Goal: Information Seeking & Learning: Learn about a topic

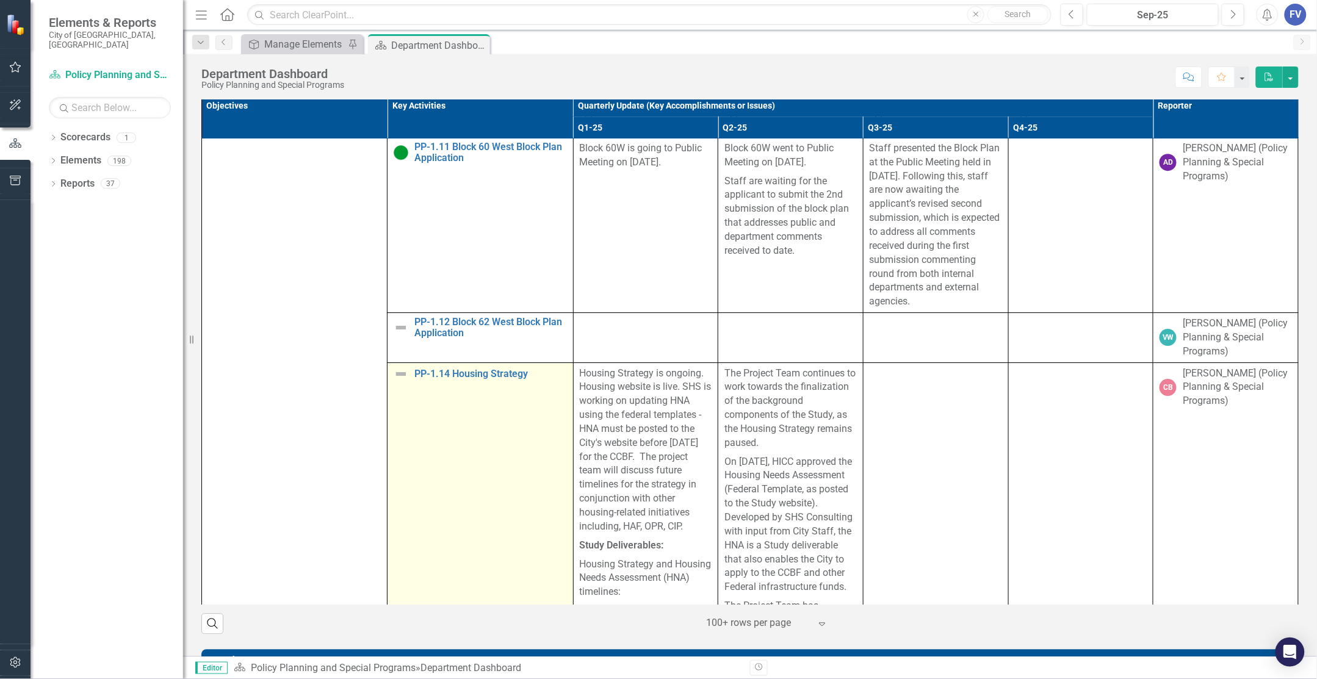
scroll to position [1449, 0]
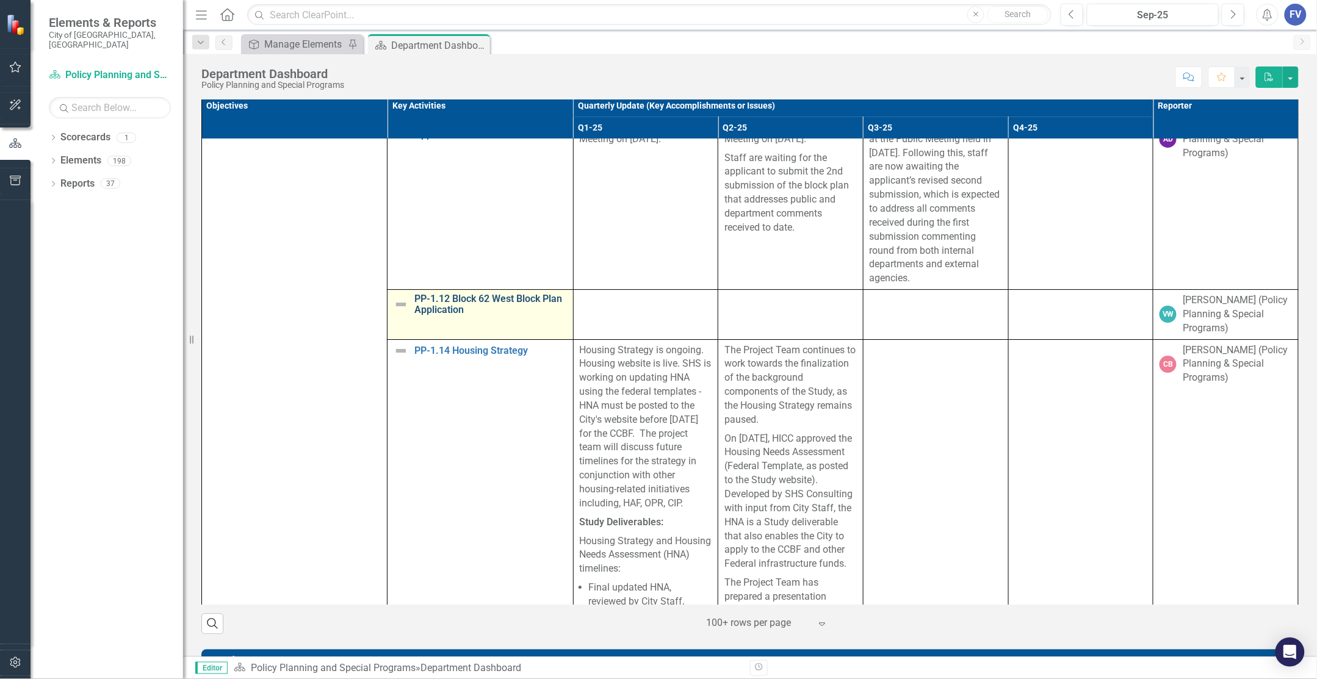
click at [456, 316] on link "PP-1.12 Block 62 West Block Plan Application" at bounding box center [490, 304] width 152 height 21
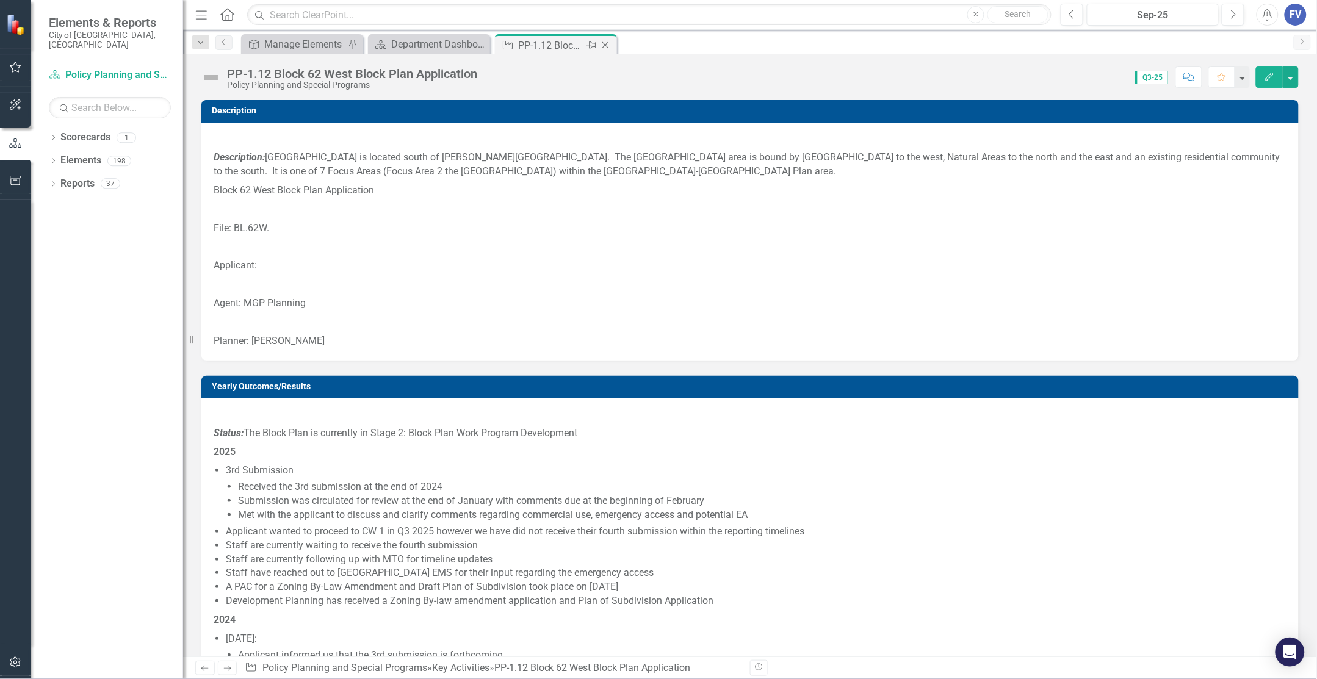
click at [608, 45] on icon "Close" at bounding box center [605, 45] width 12 height 10
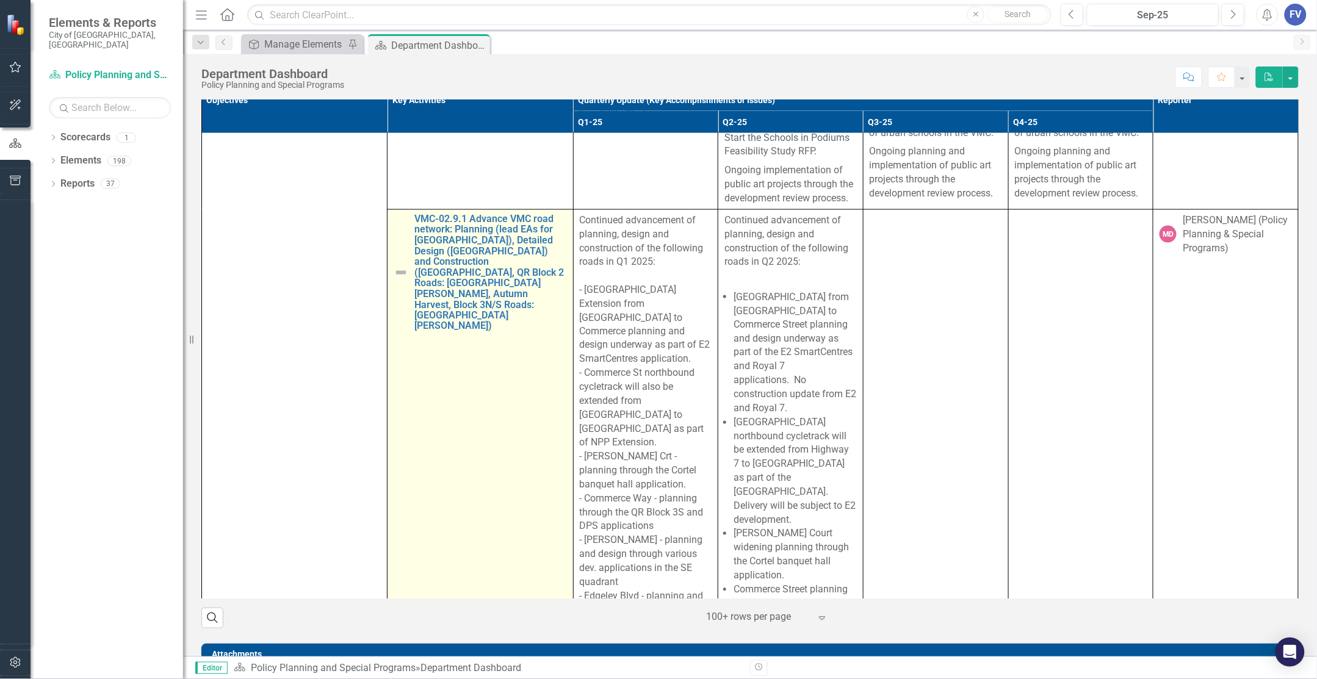
scroll to position [5909, 0]
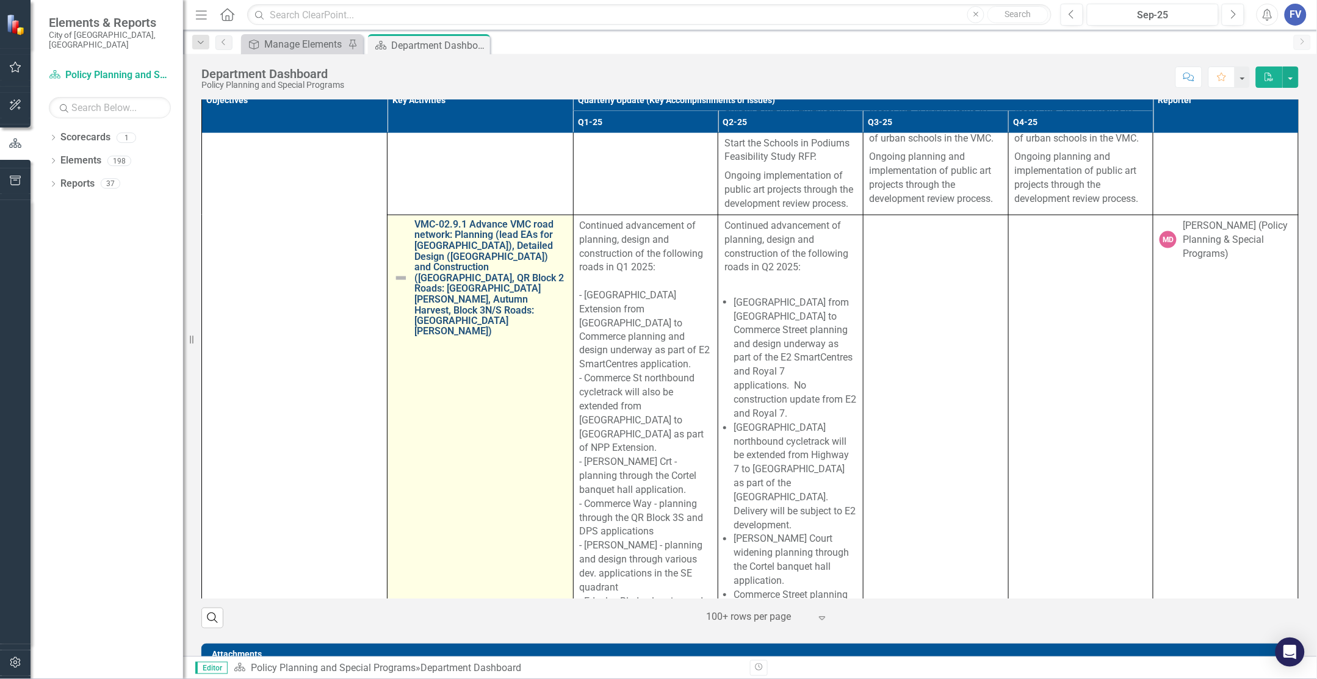
drag, startPoint x: 410, startPoint y: 316, endPoint x: 519, endPoint y: 410, distance: 144.1
click at [519, 337] on div "VMC-02.9.1 Advance VMC road network: Planning (lead EAs for [GEOGRAPHIC_DATA]),…" at bounding box center [480, 278] width 173 height 118
click at [522, 337] on link "VMC-02.9.1 Advance VMC road network: Planning (lead EAs for [GEOGRAPHIC_DATA]),…" at bounding box center [490, 278] width 152 height 118
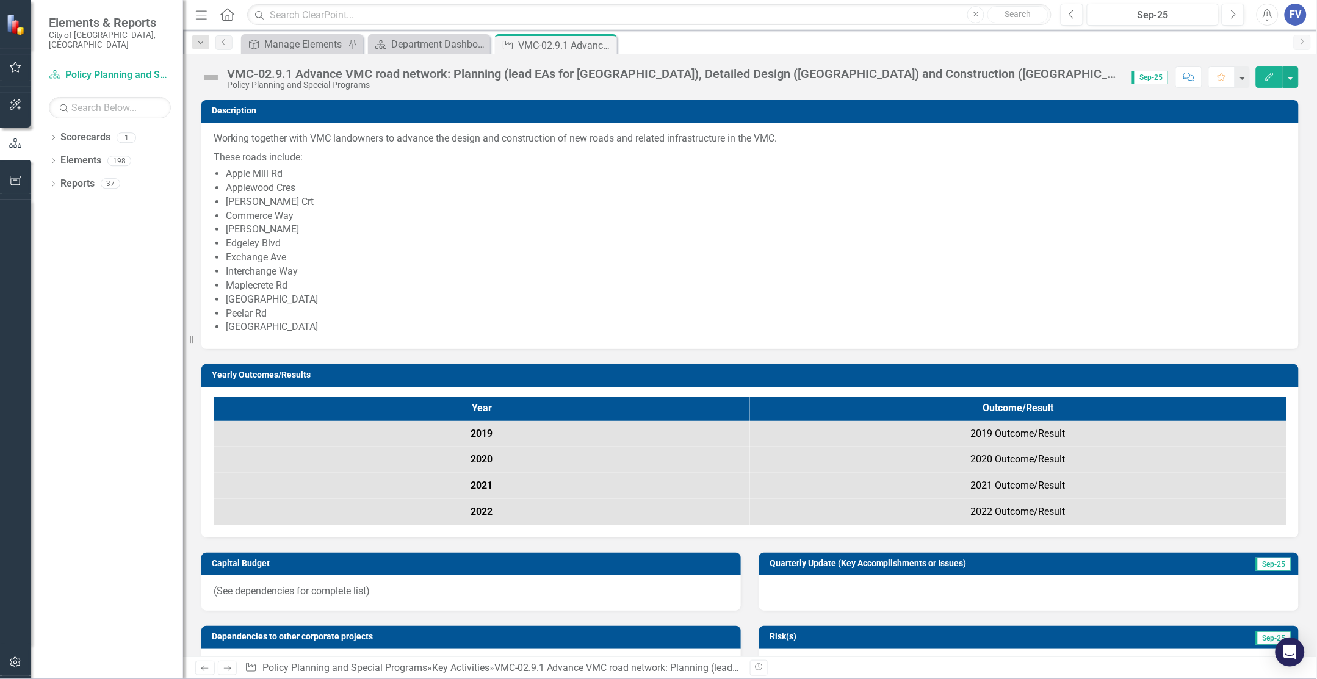
click at [228, 74] on div "VMC-02.9.1 Advance VMC road network: Planning (lead EAs for [GEOGRAPHIC_DATA]),…" at bounding box center [673, 73] width 893 height 13
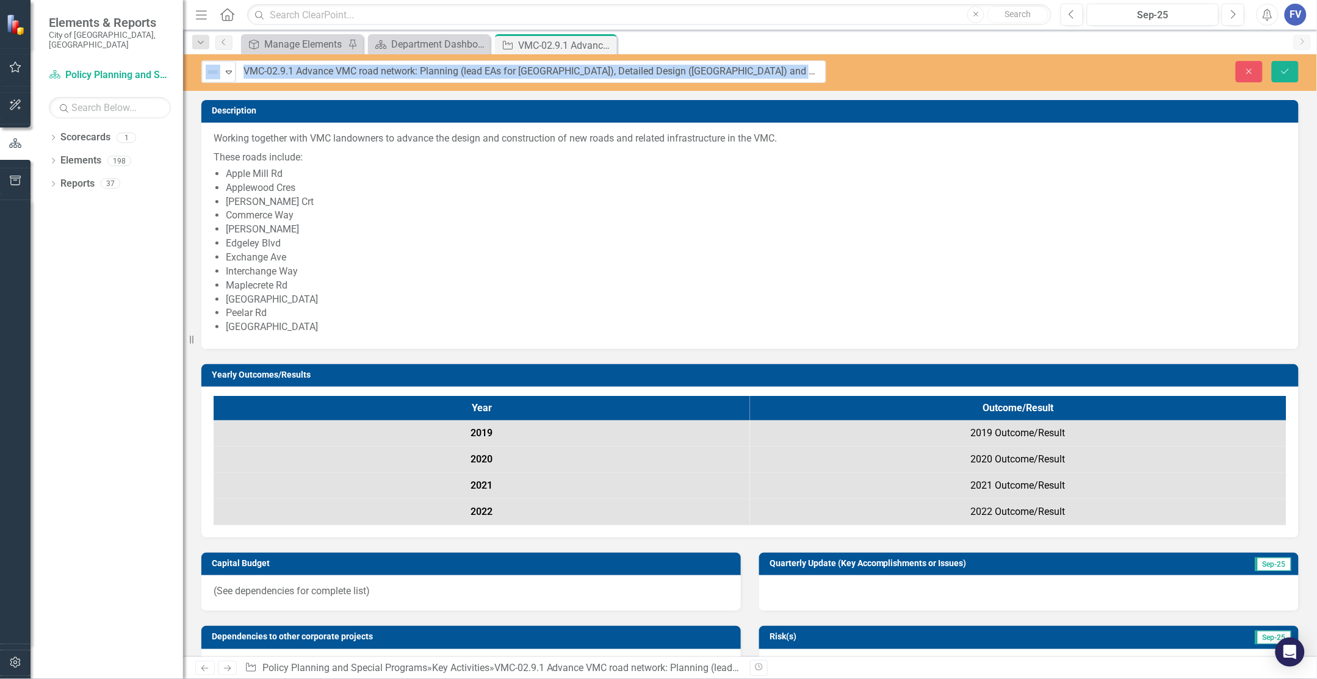
drag, startPoint x: 228, startPoint y: 74, endPoint x: 1153, endPoint y: 62, distance: 925.9
copy div "Lor Ipsumdo Sitame Conse Adip Elitseddoei Tempori utlabore etdo MAG aliquaenim …"
click at [1253, 70] on icon "Close" at bounding box center [1249, 71] width 11 height 9
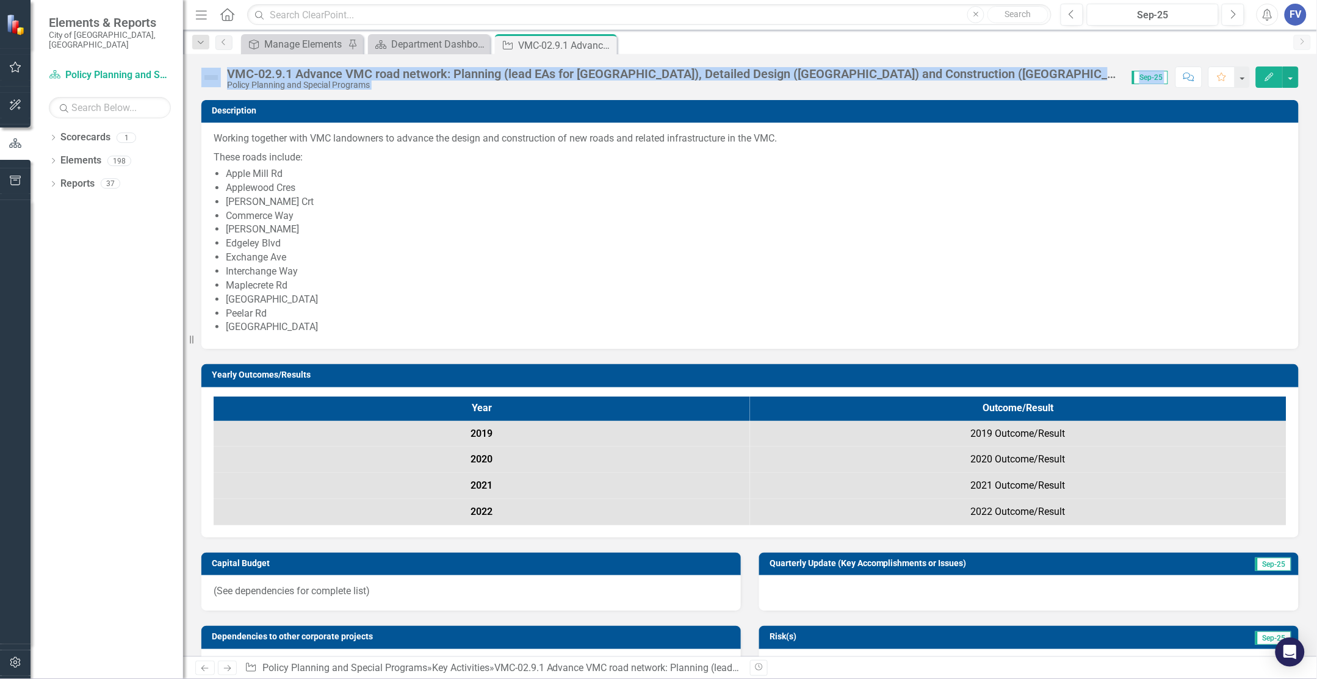
click at [465, 209] on li "Commerce Way" at bounding box center [756, 216] width 1061 height 14
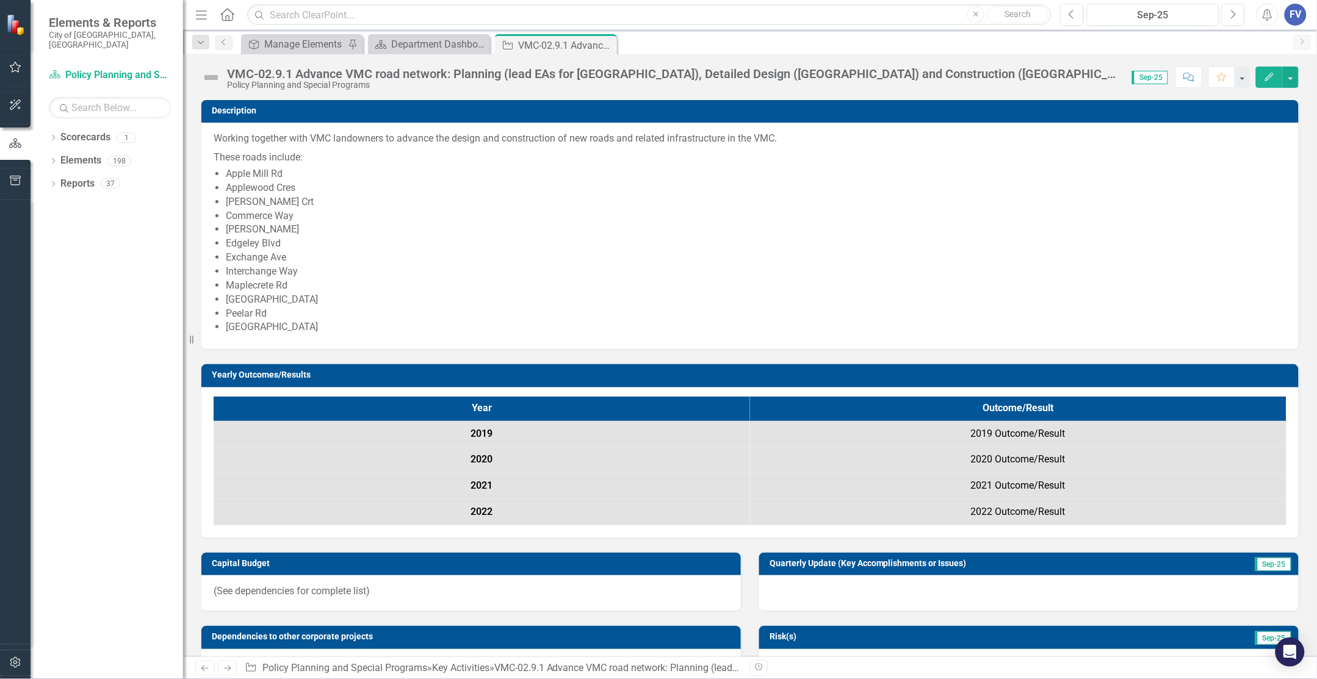
click at [111, 322] on div "Dropdown Scorecards 1 Policy Planning and Special Programs Dropdown Elements 19…" at bounding box center [107, 404] width 153 height 552
click at [604, 43] on icon "Close" at bounding box center [605, 45] width 12 height 10
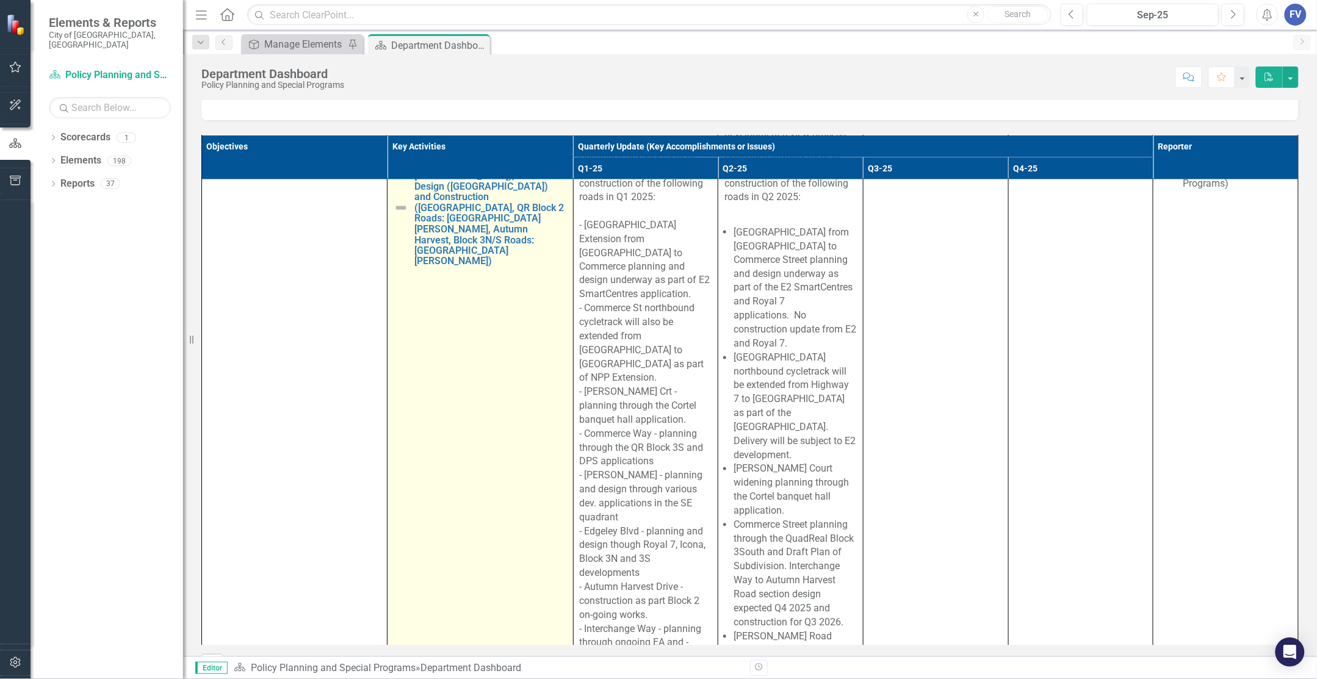
scroll to position [6027, 0]
click at [493, 266] on link "VMC-02.9.1 Advance VMC road network: Planning (lead EAs for [GEOGRAPHIC_DATA]),…" at bounding box center [490, 207] width 152 height 118
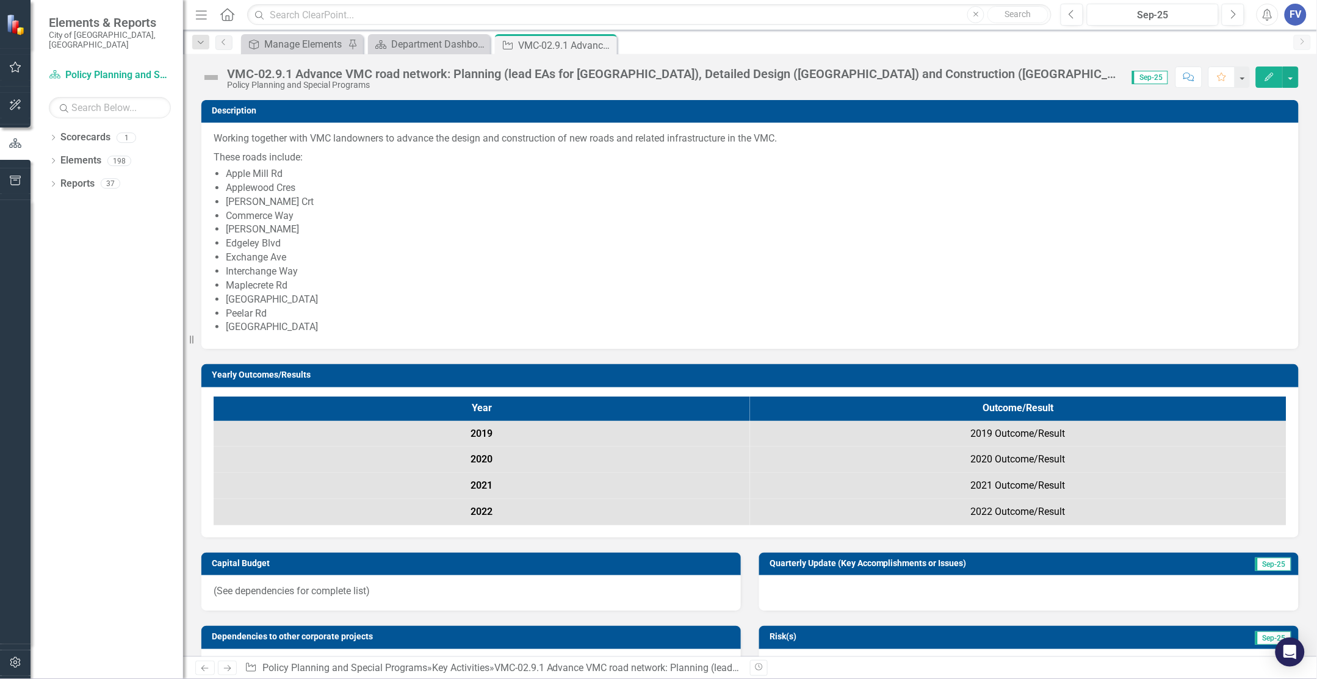
click at [579, 69] on div "VMC-02.9.1 Advance VMC road network: Planning (lead EAs for [GEOGRAPHIC_DATA]),…" at bounding box center [673, 73] width 893 height 13
click at [487, 69] on div "VMC-02.9.1 Advance VMC road network: Planning (lead EAs for [GEOGRAPHIC_DATA]),…" at bounding box center [673, 73] width 893 height 13
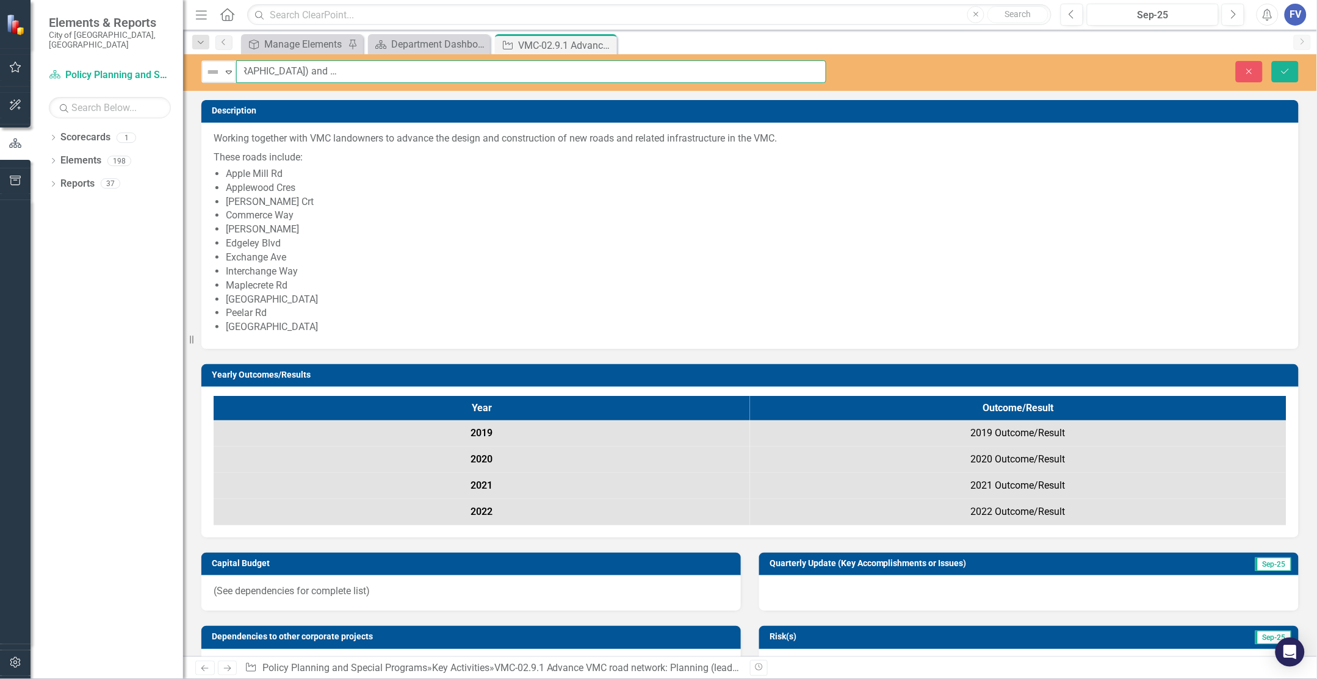
scroll to position [0, 983]
drag, startPoint x: 245, startPoint y: 72, endPoint x: 897, endPoint y: 96, distance: 652.2
click at [897, 95] on div "Not Defined Expand VMC-02.9.1 Advance VMC road network: Planning (lead EAs for …" at bounding box center [750, 355] width 1134 height 602
click at [1252, 68] on icon "Close" at bounding box center [1249, 71] width 11 height 9
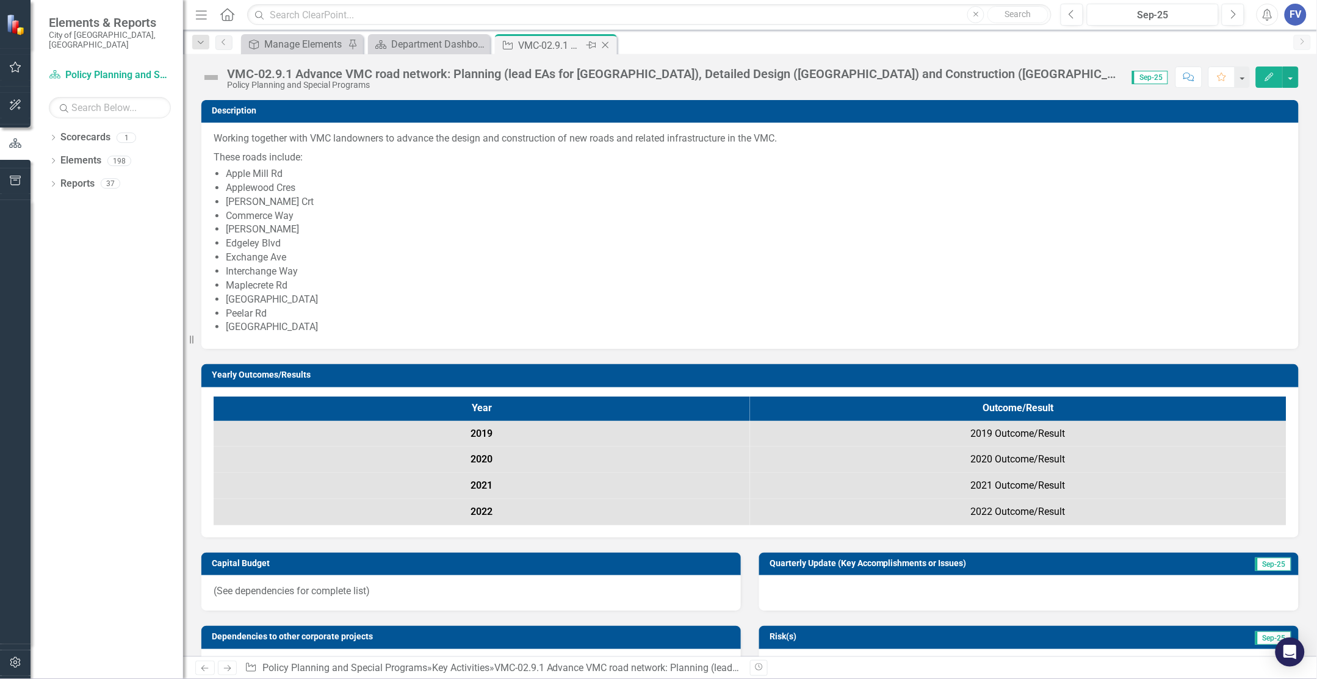
click at [604, 43] on icon "Close" at bounding box center [605, 45] width 12 height 10
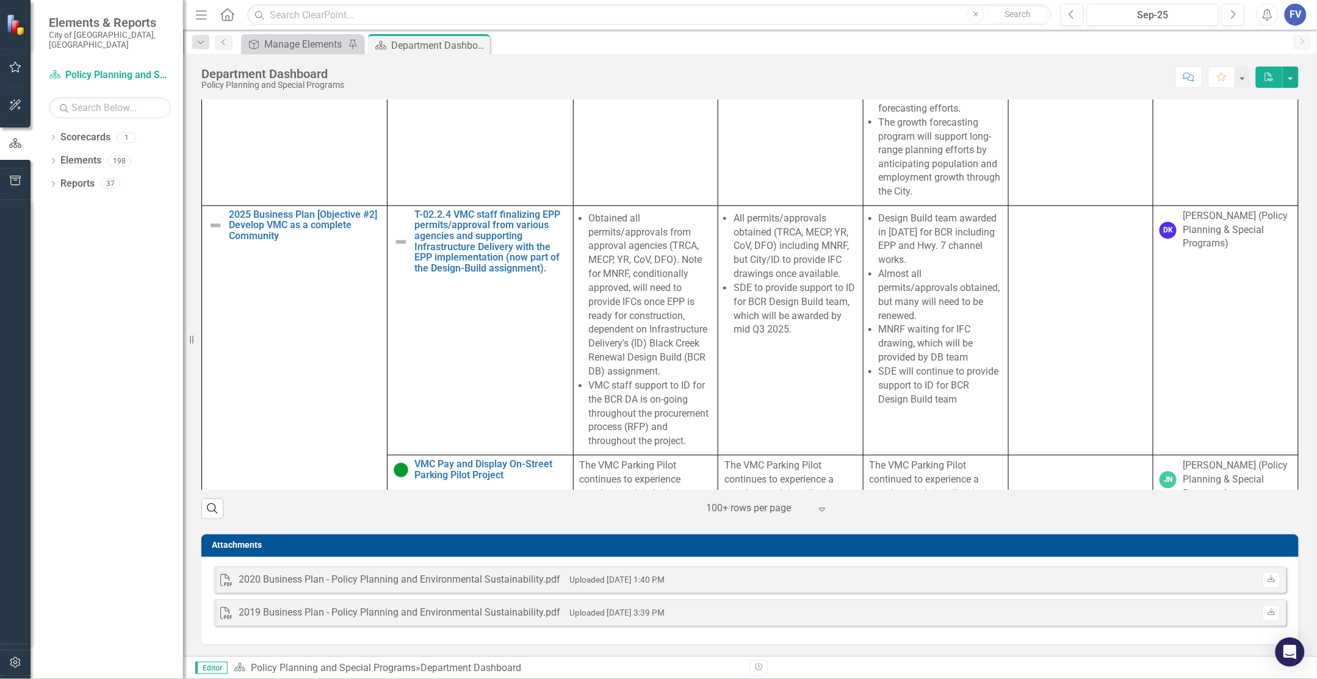
scroll to position [4348, 0]
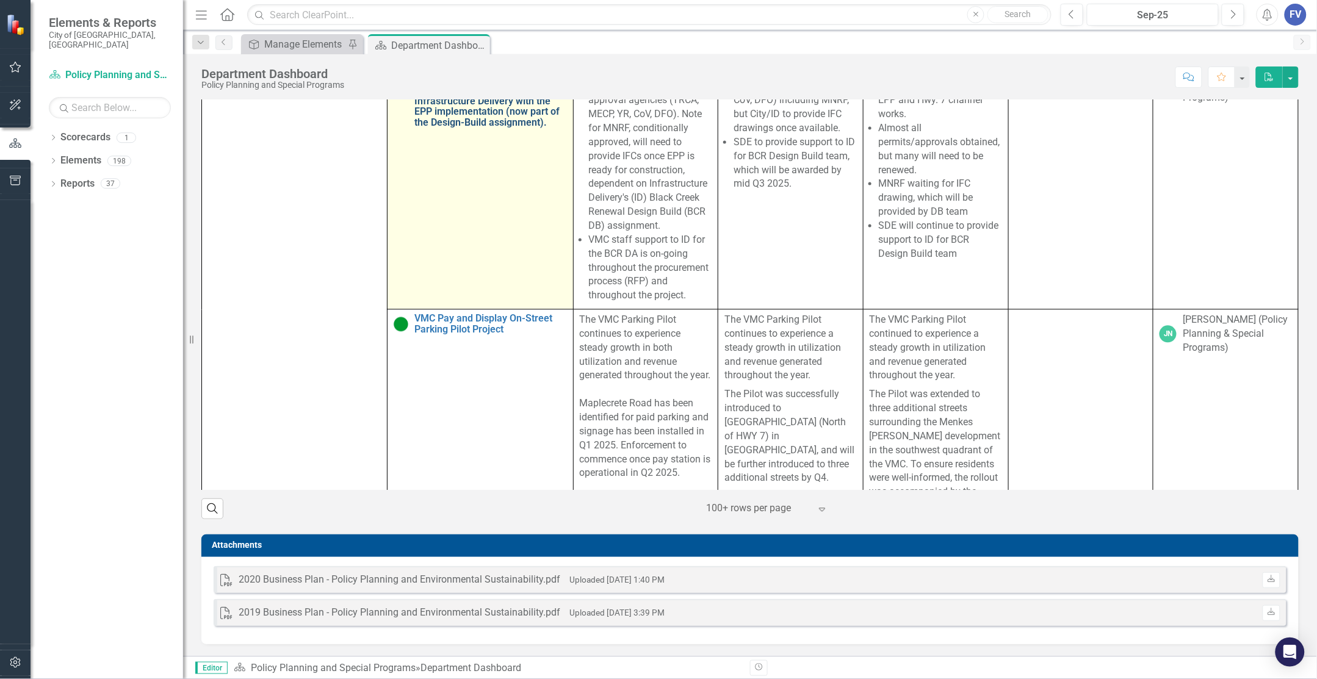
click at [486, 128] on link "T-02.2.4 VMC staff finalizing EPP permits/approval from various agencies and su…" at bounding box center [490, 95] width 152 height 65
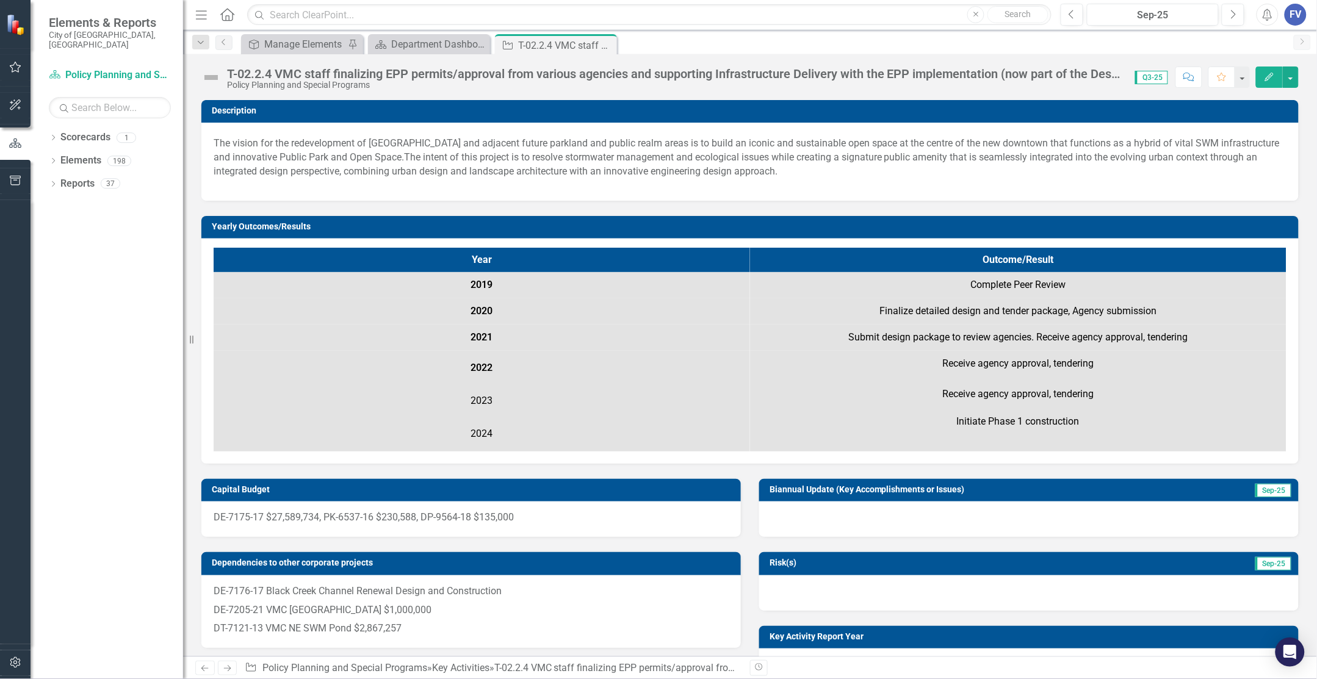
click at [339, 77] on div "T-02.2.4 VMC staff finalizing EPP permits/approval from various agencies and su…" at bounding box center [675, 73] width 896 height 13
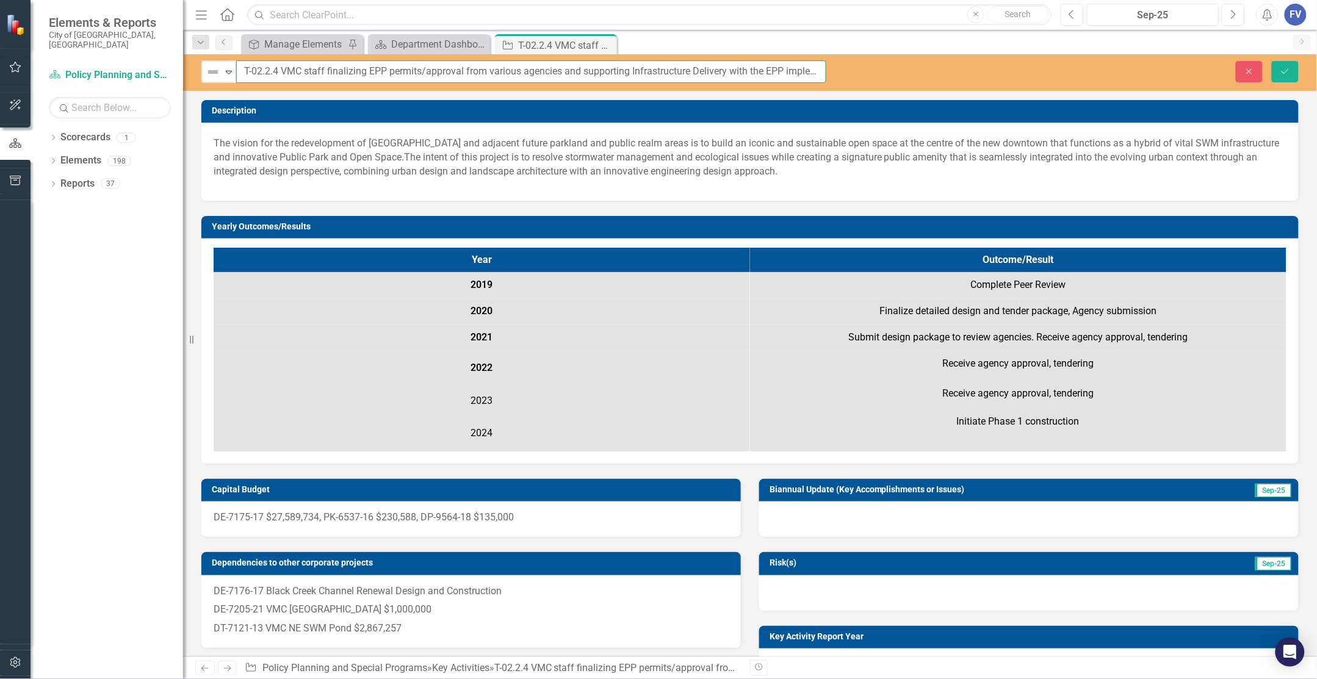
click at [746, 71] on input "T-02.2.4 VMC staff finalizing EPP permits/approval from various agencies and su…" at bounding box center [531, 71] width 590 height 23
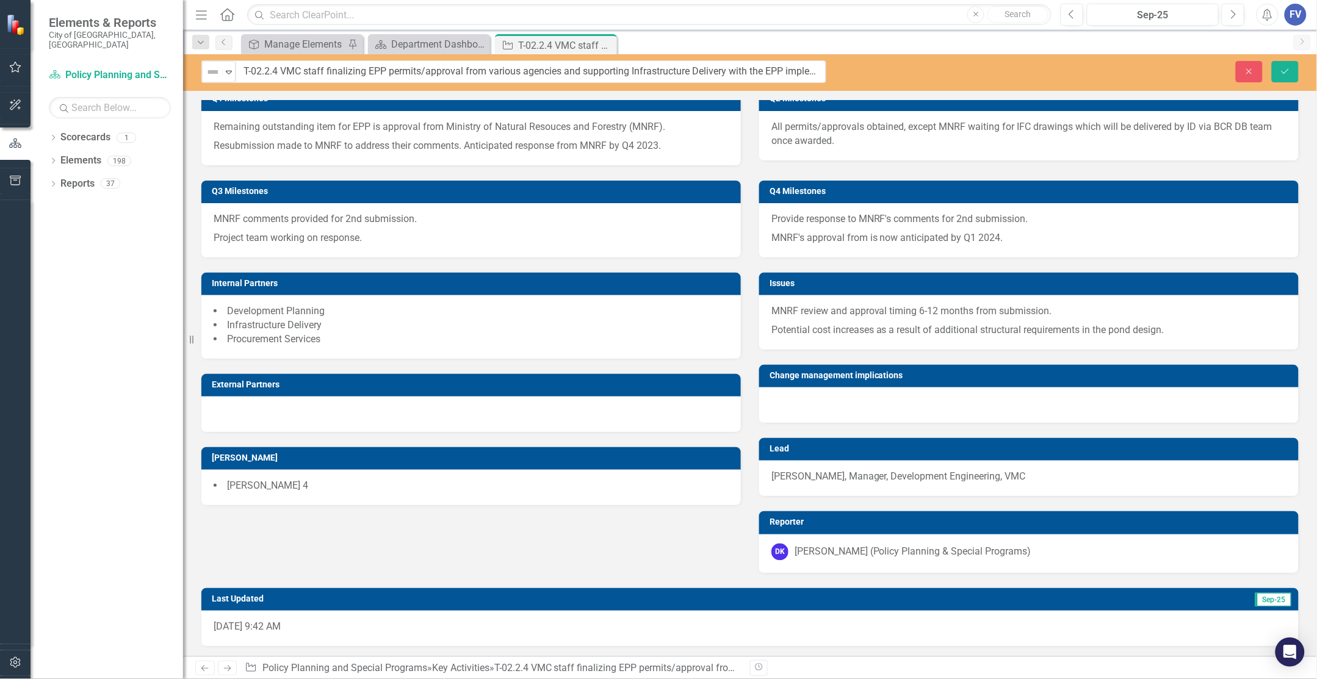
scroll to position [687, 0]
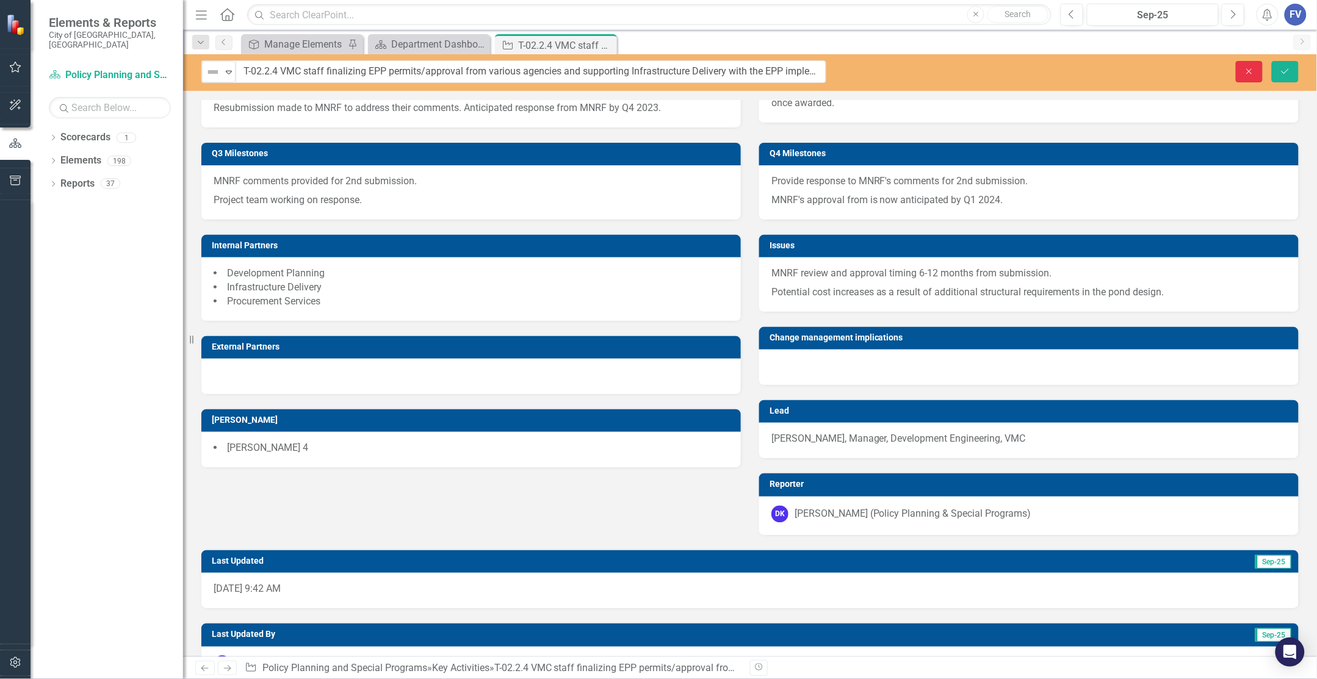
click at [1245, 72] on icon "Close" at bounding box center [1249, 71] width 11 height 9
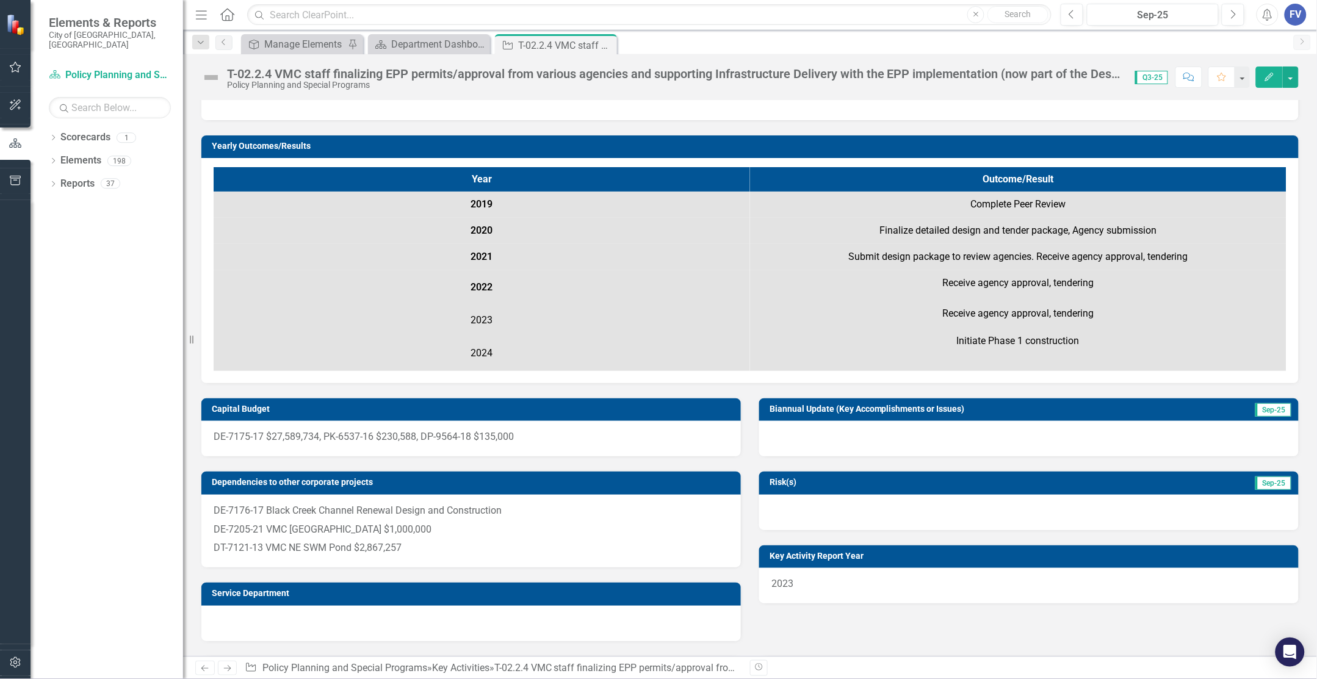
scroll to position [0, 0]
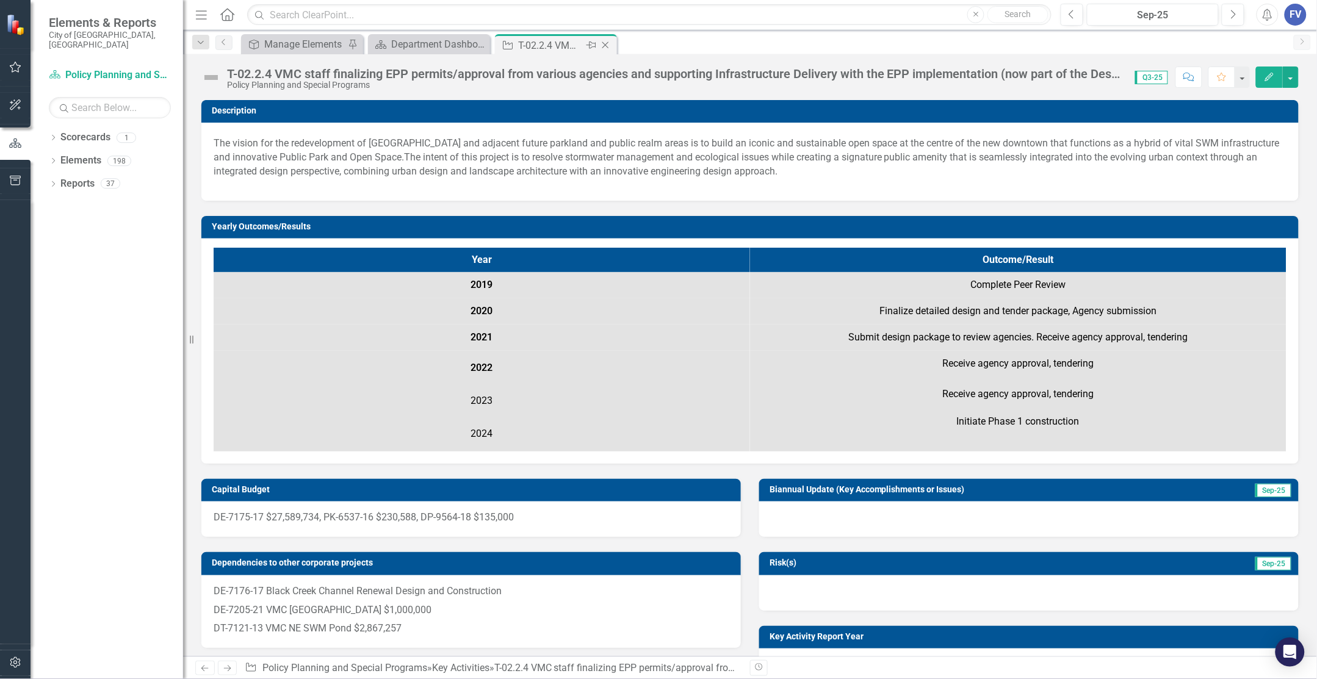
click at [604, 43] on icon "Close" at bounding box center [605, 45] width 12 height 10
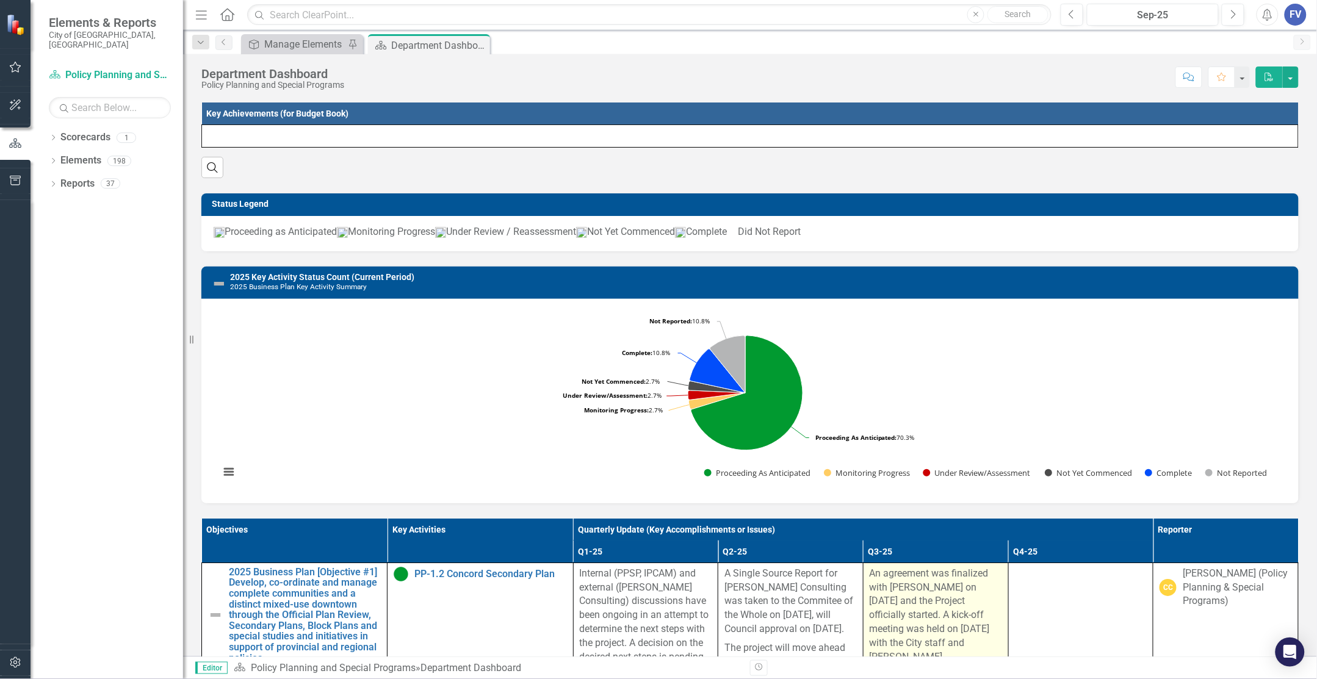
scroll to position [458, 0]
